Goal: Navigation & Orientation: Go to known website

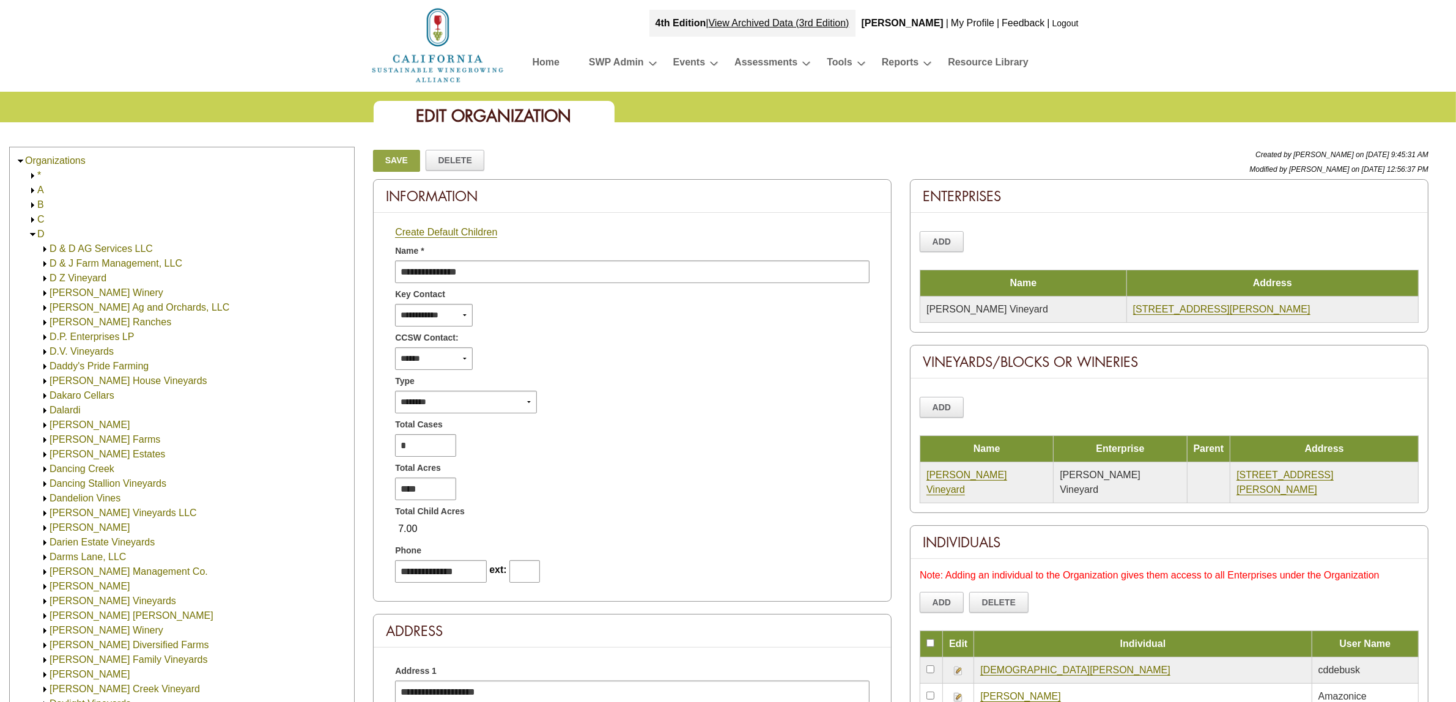
scroll to position [639, 0]
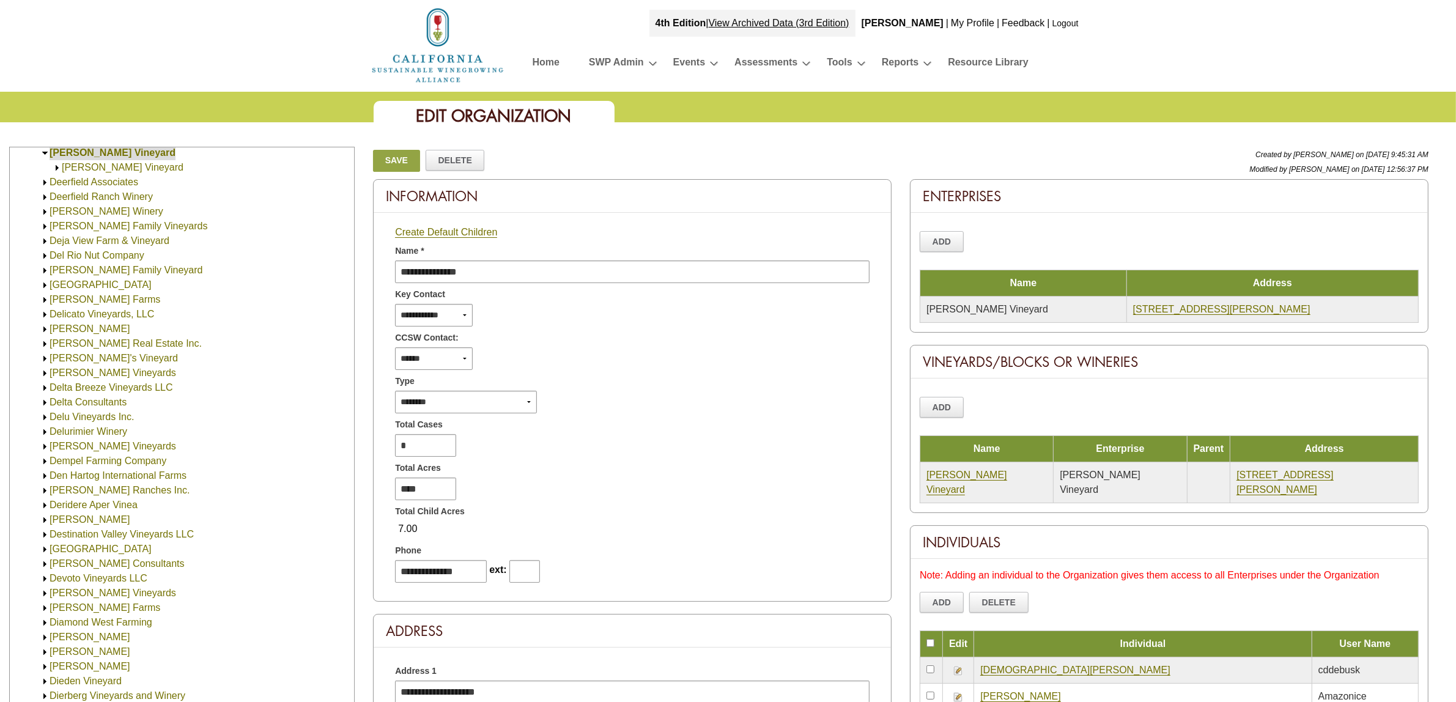
click at [542, 61] on link "Home" at bounding box center [546, 64] width 27 height 21
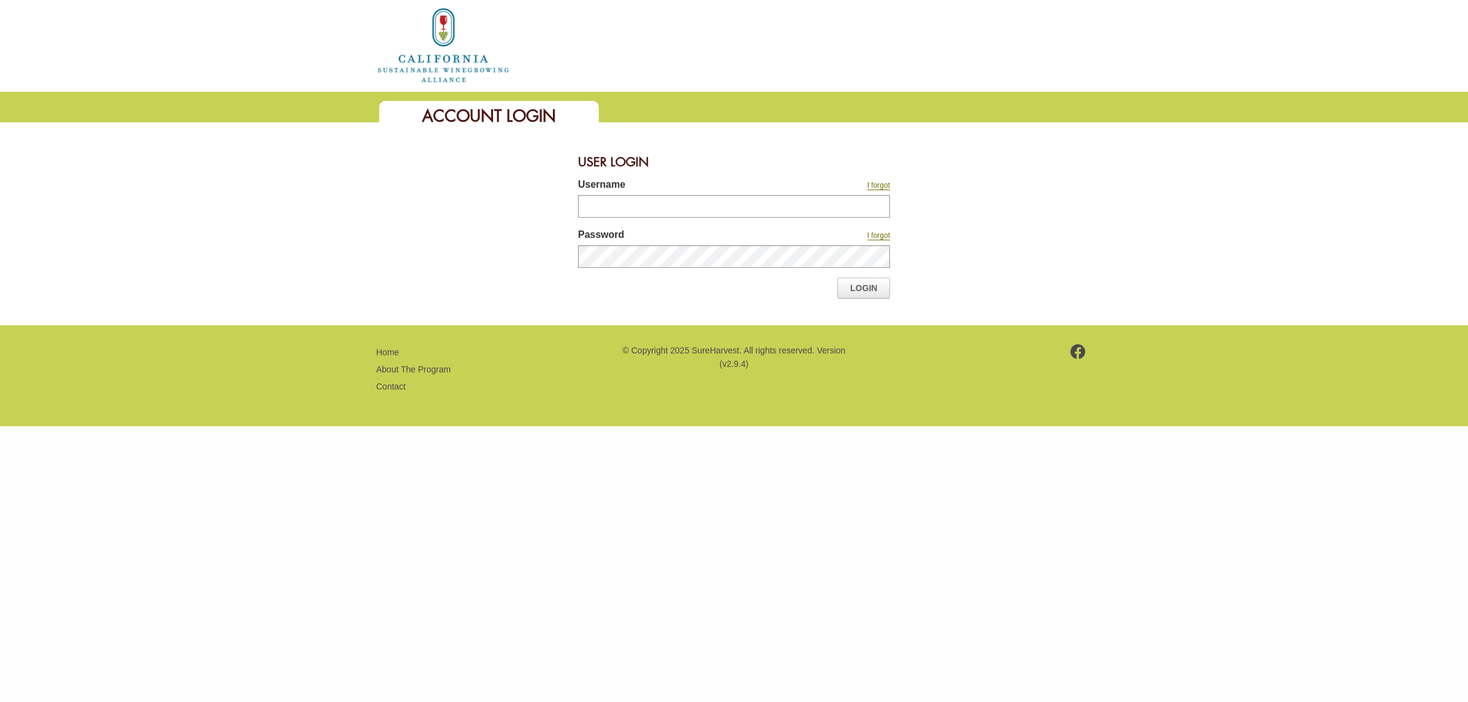
type input "*******"
click at [884, 283] on link "Login" at bounding box center [863, 288] width 53 height 21
